Goal: Information Seeking & Learning: Learn about a topic

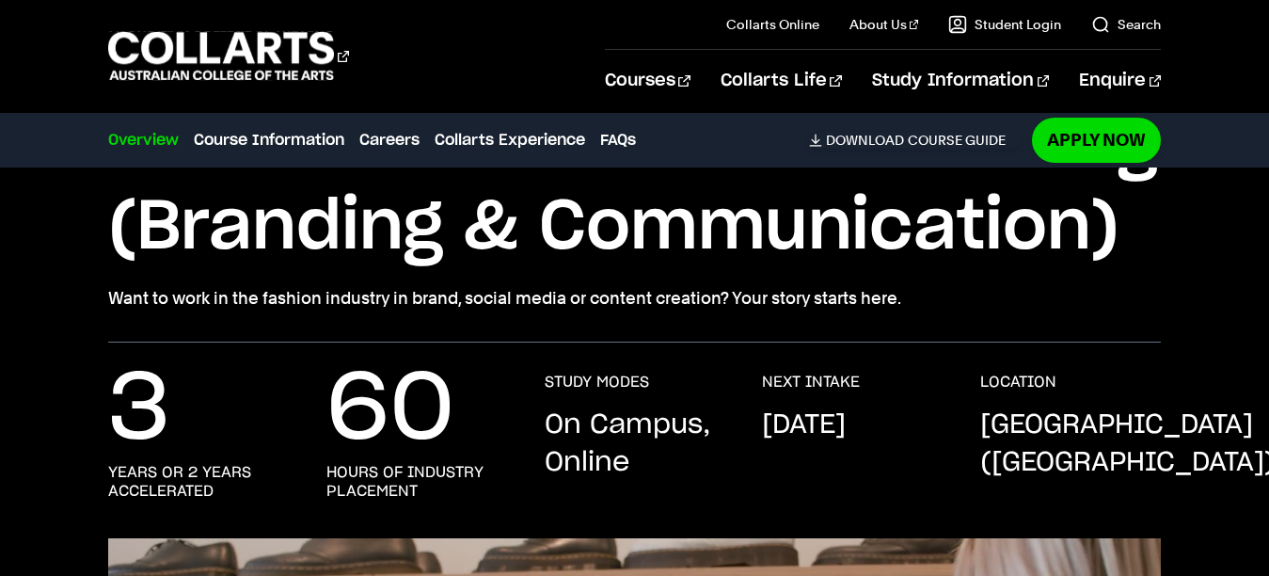
click at [577, 70] on div "Courses" at bounding box center [342, 56] width 469 height 54
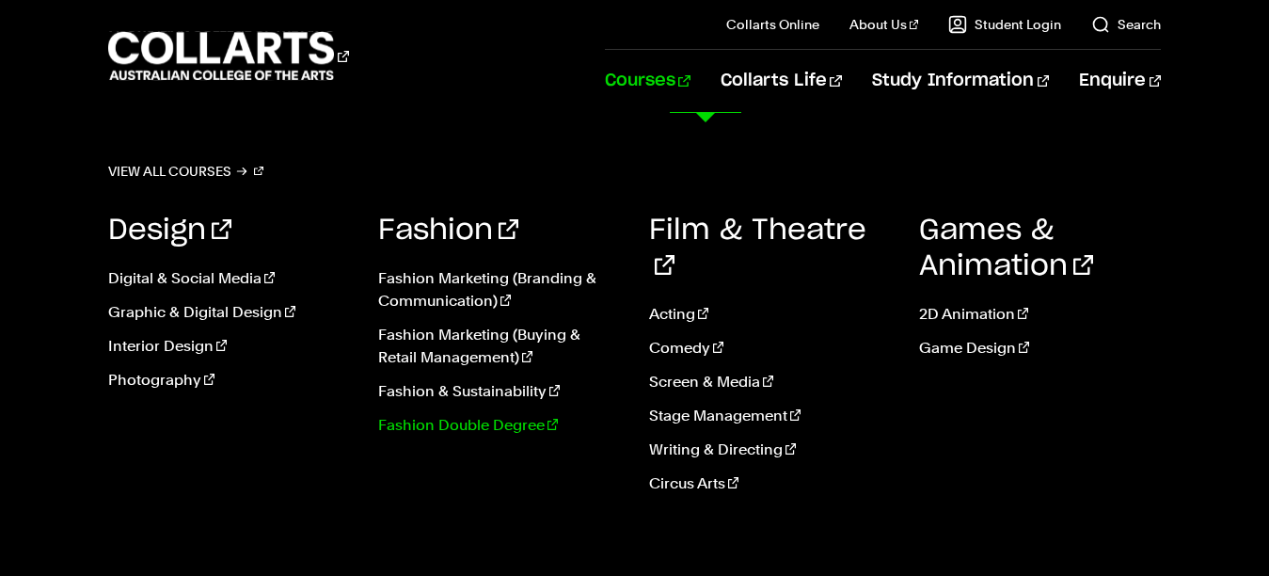
click at [475, 423] on link "Fashion Double Degree" at bounding box center [499, 425] width 242 height 23
click at [469, 355] on link "Fashion Marketing (Buying & Retail Management)" at bounding box center [499, 346] width 242 height 45
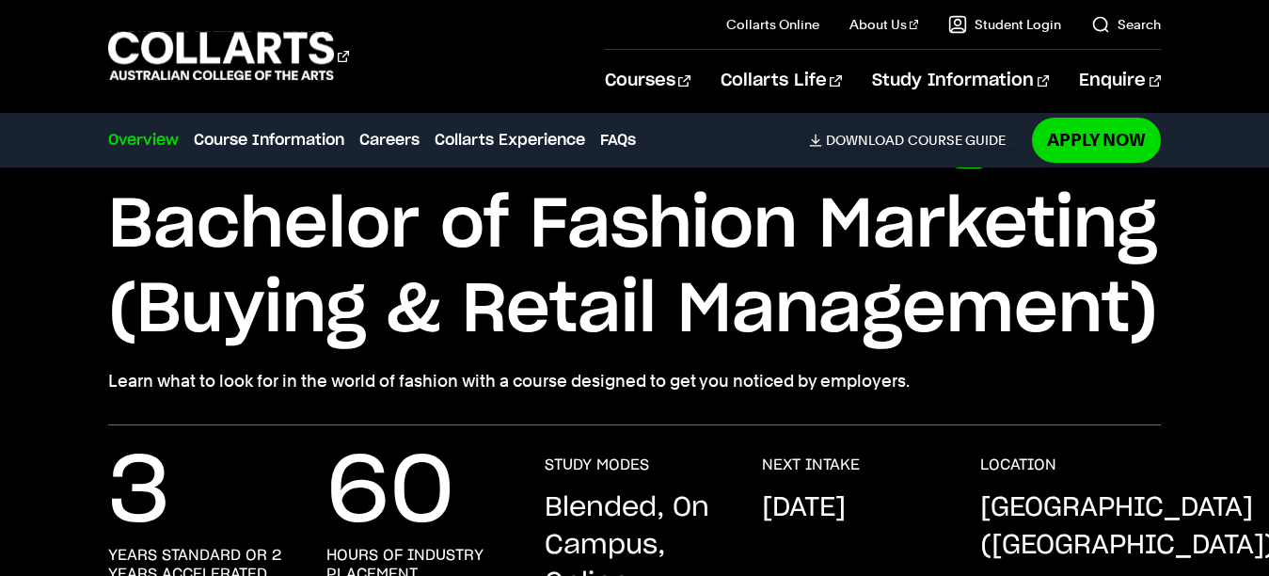
scroll to position [88, 0]
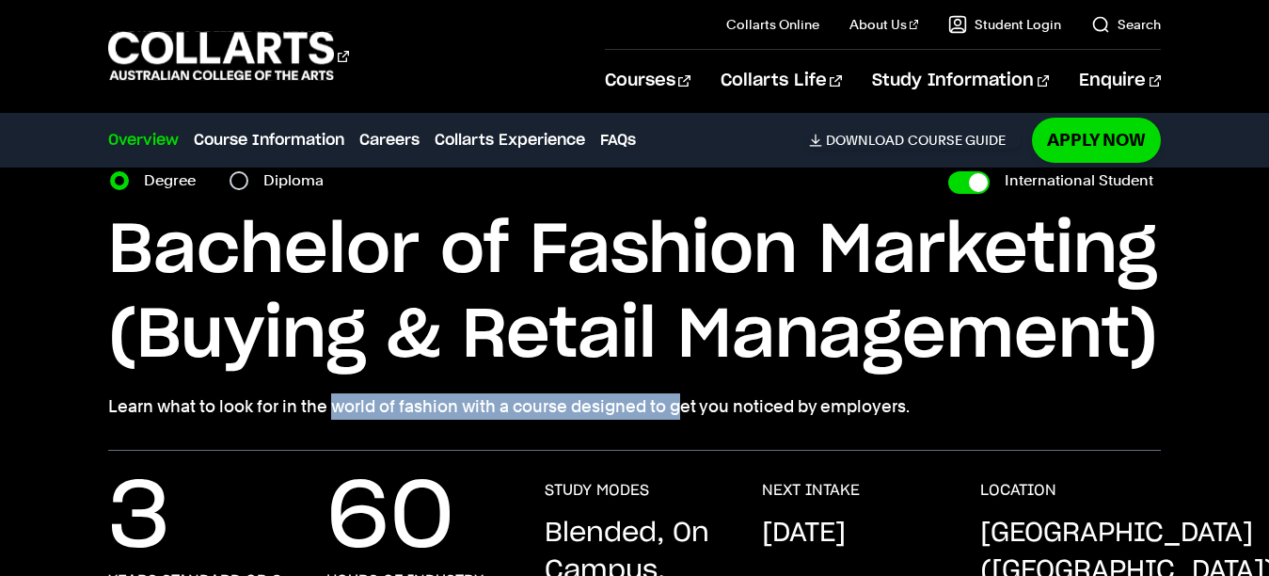
drag, startPoint x: 115, startPoint y: 408, endPoint x: 446, endPoint y: 406, distance: 331.2
click at [446, 406] on p "Learn what to look for in the world of fashion with a course designed to get yo…" at bounding box center [635, 406] width 1054 height 26
click at [449, 407] on p "Learn what to look for in the world of fashion with a course designed to get yo…" at bounding box center [635, 406] width 1054 height 26
drag, startPoint x: 453, startPoint y: 407, endPoint x: 110, endPoint y: 406, distance: 342.5
click at [110, 406] on p "Learn what to look for in the world of fashion with a course designed to get yo…" at bounding box center [635, 406] width 1054 height 26
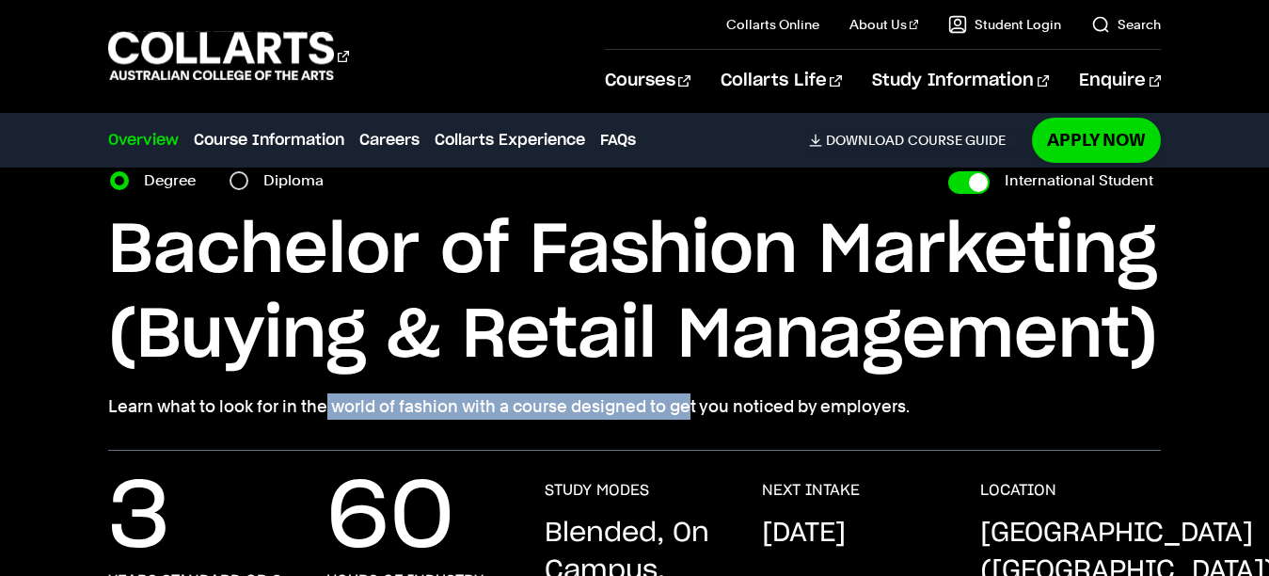
copy p "Learn what to look for in the world of fashion"
